Goal: Task Accomplishment & Management: Manage account settings

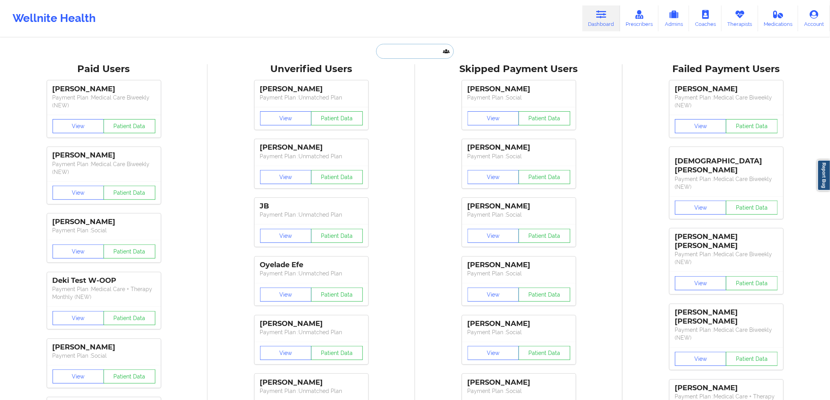
click at [409, 57] on input "text" at bounding box center [415, 51] width 78 height 15
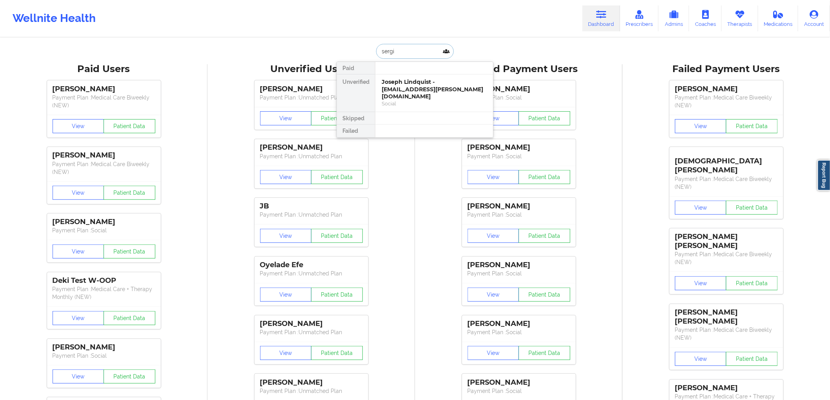
type input "[PERSON_NAME]"
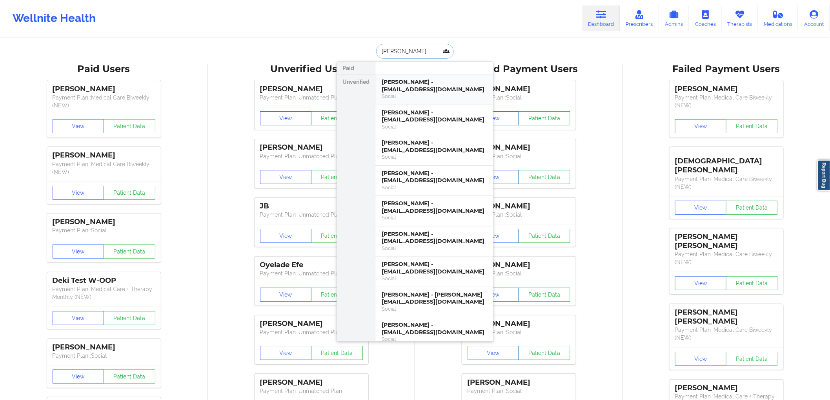
click at [441, 87] on div "[PERSON_NAME] - [EMAIL_ADDRESS][DOMAIN_NAME]" at bounding box center [434, 85] width 105 height 15
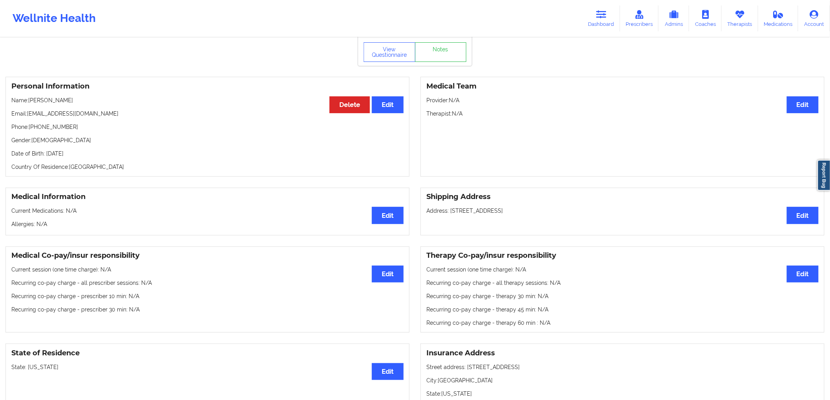
scroll to position [29, 0]
click at [381, 48] on button "View Questionnaire" at bounding box center [390, 53] width 52 height 20
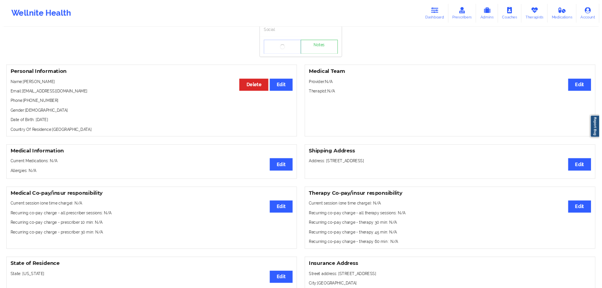
scroll to position [0, 0]
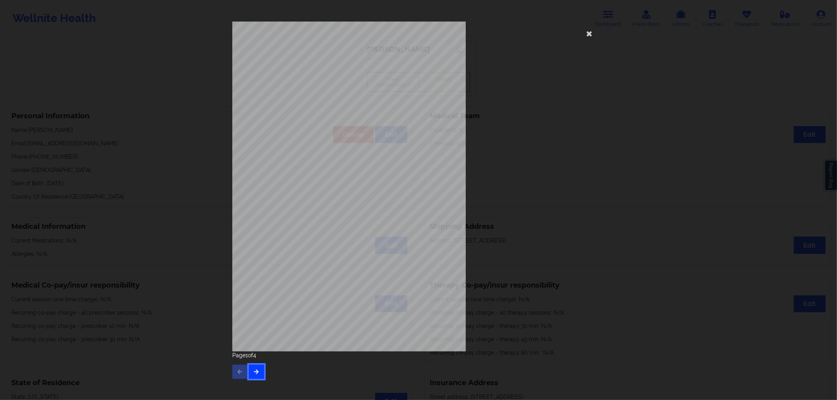
click at [256, 370] on icon "button" at bounding box center [256, 371] width 7 height 5
click at [256, 372] on icon "button" at bounding box center [256, 371] width 7 height 5
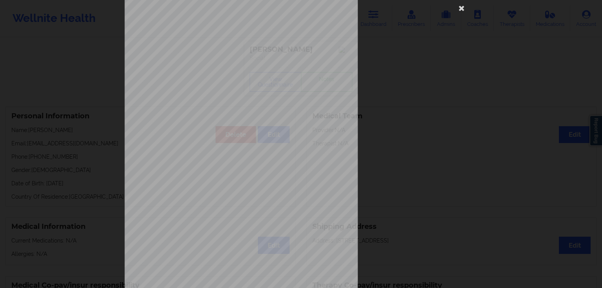
click at [114, 141] on div "Insurance company type details by patient commercial Insurance Member ID for pa…" at bounding box center [301, 144] width 602 height 288
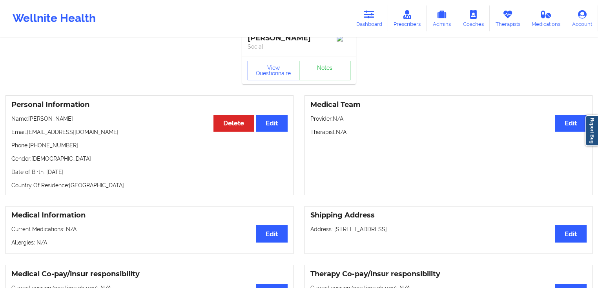
scroll to position [31, 0]
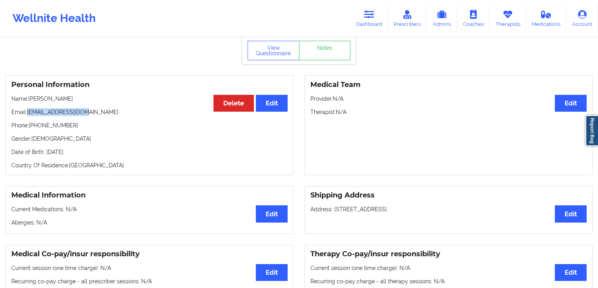
drag, startPoint x: 53, startPoint y: 112, endPoint x: 28, endPoint y: 113, distance: 24.3
click at [28, 113] on p "Email: [EMAIL_ADDRESS][DOMAIN_NAME]" at bounding box center [149, 112] width 276 height 8
copy p "[EMAIL_ADDRESS][DOMAIN_NAME]"
click at [367, 20] on link "Dashboard" at bounding box center [369, 18] width 38 height 26
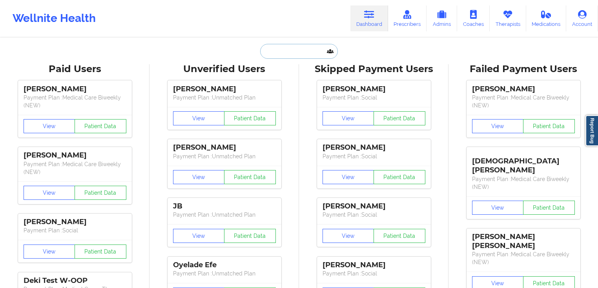
click at [302, 46] on input "text" at bounding box center [299, 51] width 78 height 15
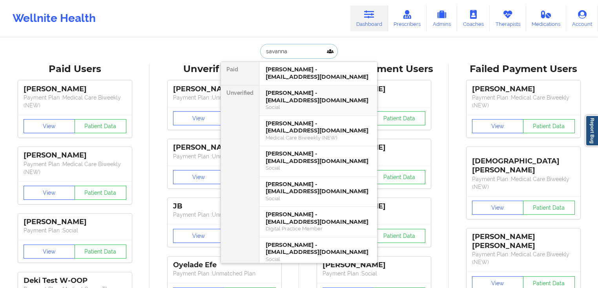
type input "savanna"
click at [309, 97] on div "[PERSON_NAME] - [EMAIL_ADDRESS][DOMAIN_NAME]" at bounding box center [318, 96] width 105 height 15
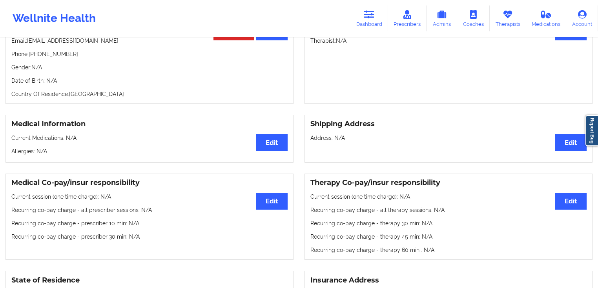
scroll to position [94, 0]
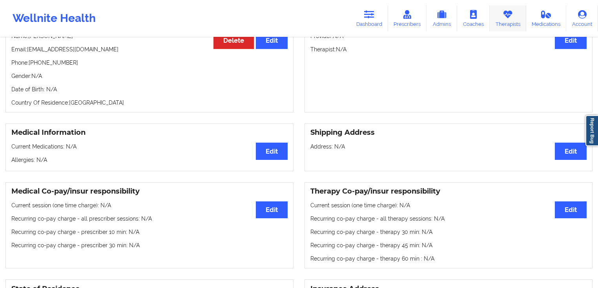
click at [506, 21] on link "Therapists" at bounding box center [507, 18] width 36 height 26
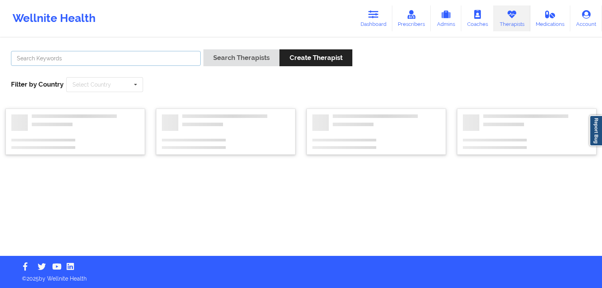
click at [155, 55] on input "text" at bounding box center [106, 58] width 190 height 15
click at [204, 49] on button "Search Therapists" at bounding box center [242, 57] width 76 height 17
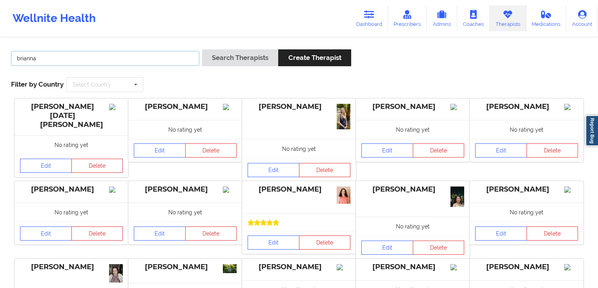
click at [125, 63] on input "brianna" at bounding box center [105, 58] width 188 height 15
type input "[PERSON_NAME]"
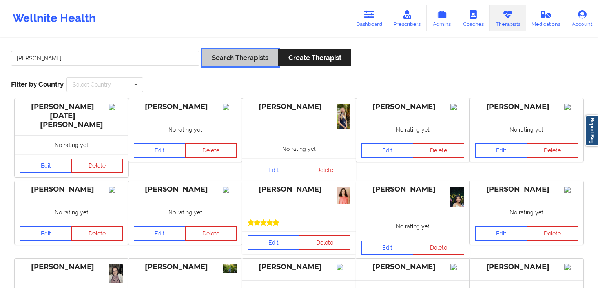
click at [242, 62] on button "Search Therapists" at bounding box center [240, 57] width 76 height 17
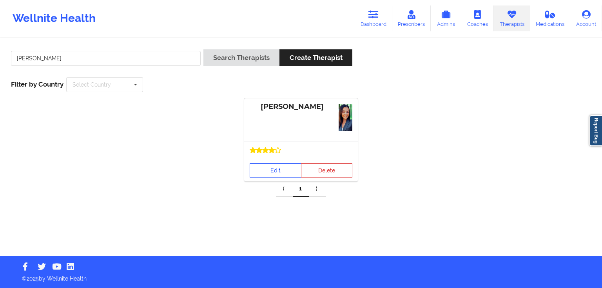
click at [293, 171] on link "Edit" at bounding box center [276, 171] width 52 height 14
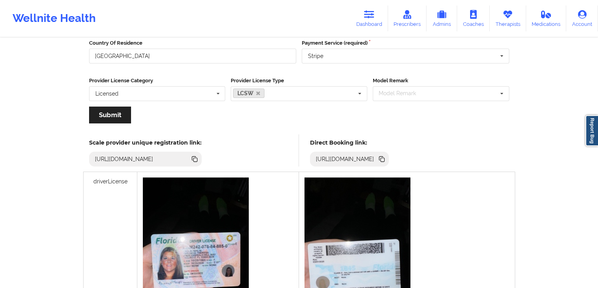
scroll to position [138, 0]
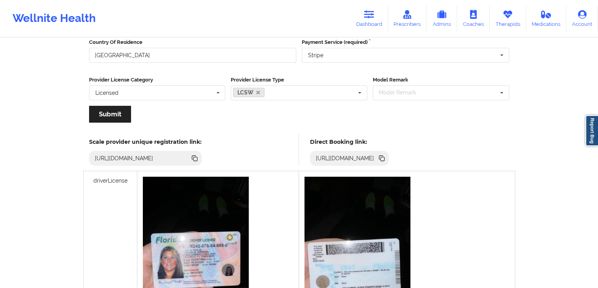
click at [386, 158] on icon at bounding box center [381, 158] width 9 height 9
click at [386, 161] on icon at bounding box center [381, 158] width 9 height 9
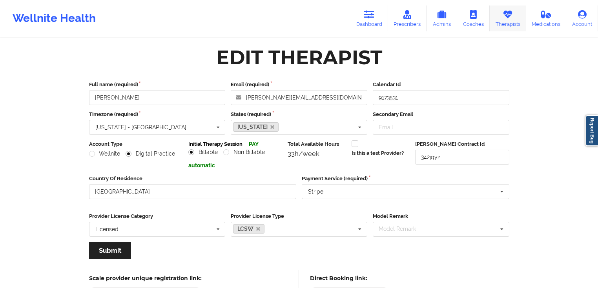
scroll to position [0, 0]
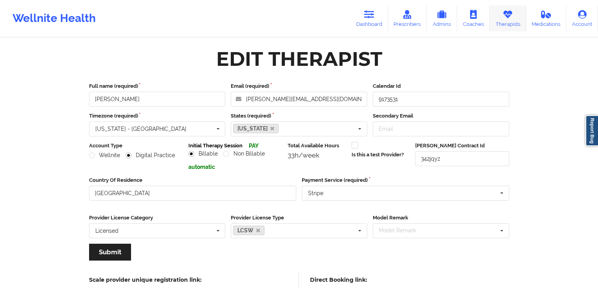
click at [505, 16] on icon at bounding box center [507, 14] width 10 height 9
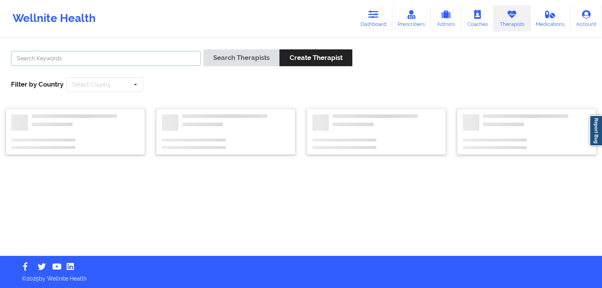
click at [162, 59] on input "text" at bounding box center [106, 58] width 190 height 15
type input "[PERSON_NAME]"
click at [204, 49] on button "Search Therapists" at bounding box center [242, 57] width 76 height 17
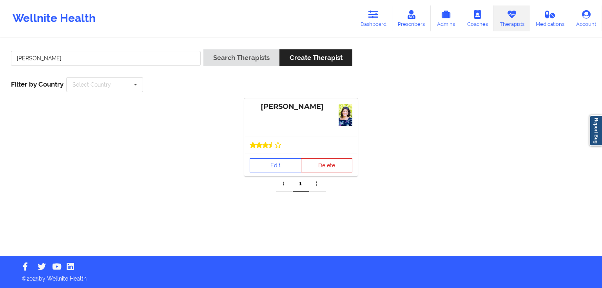
click at [276, 150] on div at bounding box center [301, 145] width 114 height 18
click at [276, 160] on link "Edit" at bounding box center [276, 165] width 52 height 14
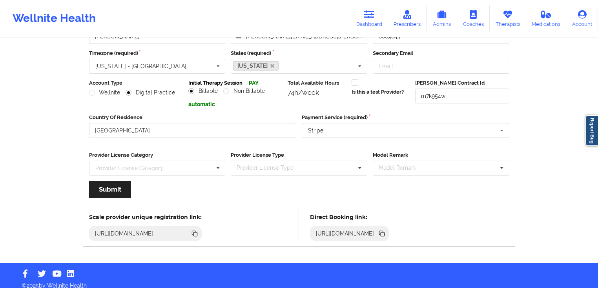
scroll to position [69, 0]
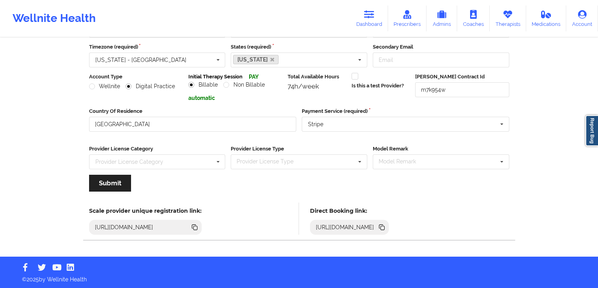
click at [384, 228] on icon at bounding box center [382, 228] width 4 height 4
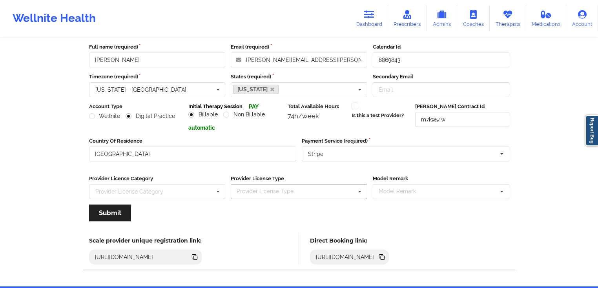
scroll to position [38, 0]
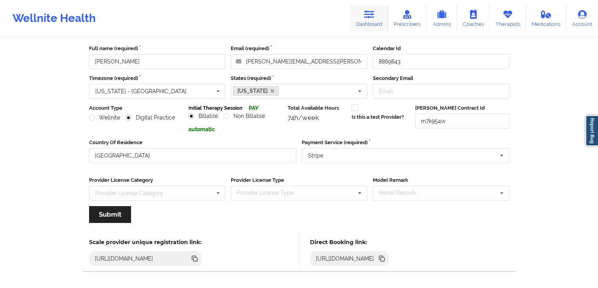
click at [378, 19] on link "Dashboard" at bounding box center [369, 18] width 38 height 26
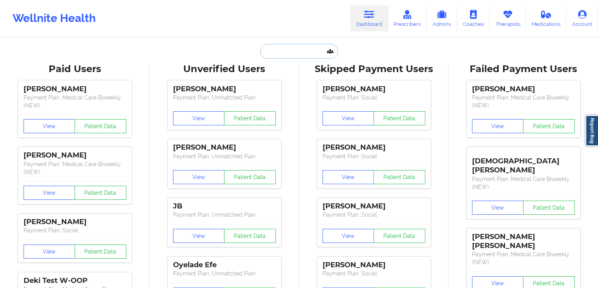
click at [322, 53] on input "text" at bounding box center [299, 51] width 78 height 15
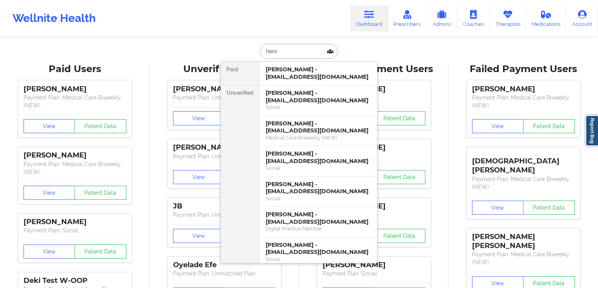
type input "[PERSON_NAME]"
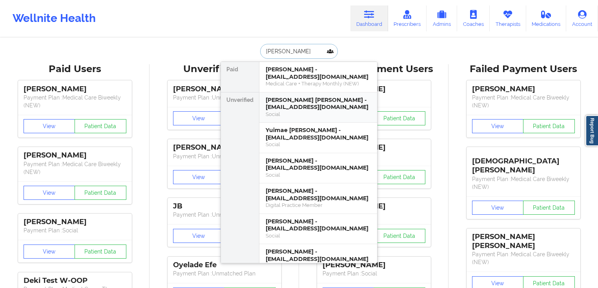
click at [314, 106] on div "[PERSON_NAME] [PERSON_NAME] - [EMAIL_ADDRESS][DOMAIN_NAME]" at bounding box center [318, 103] width 105 height 15
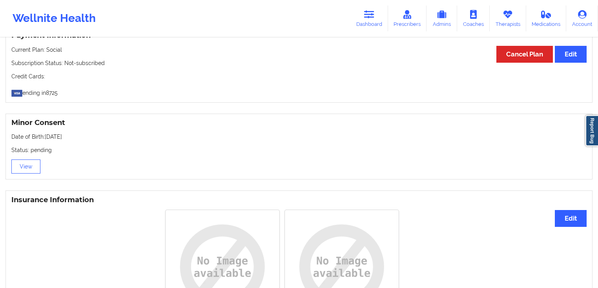
scroll to position [522, 0]
